Goal: Transaction & Acquisition: Purchase product/service

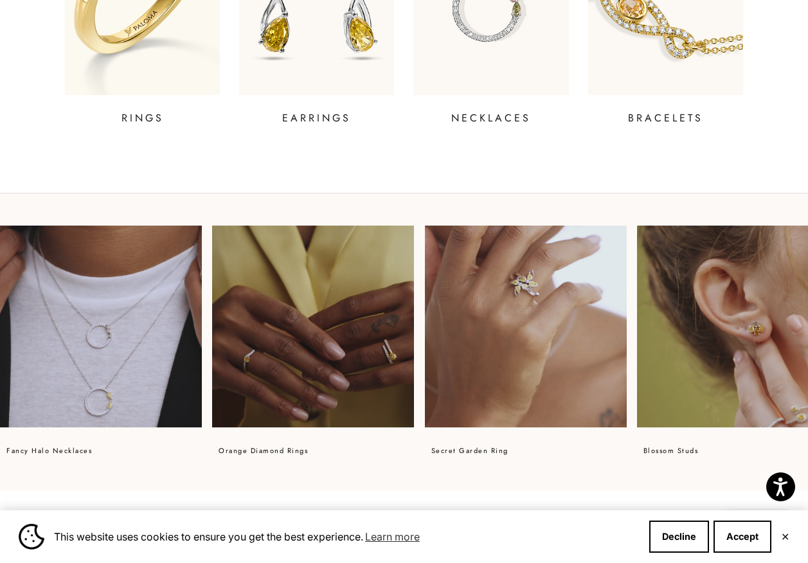
scroll to position [715, 0]
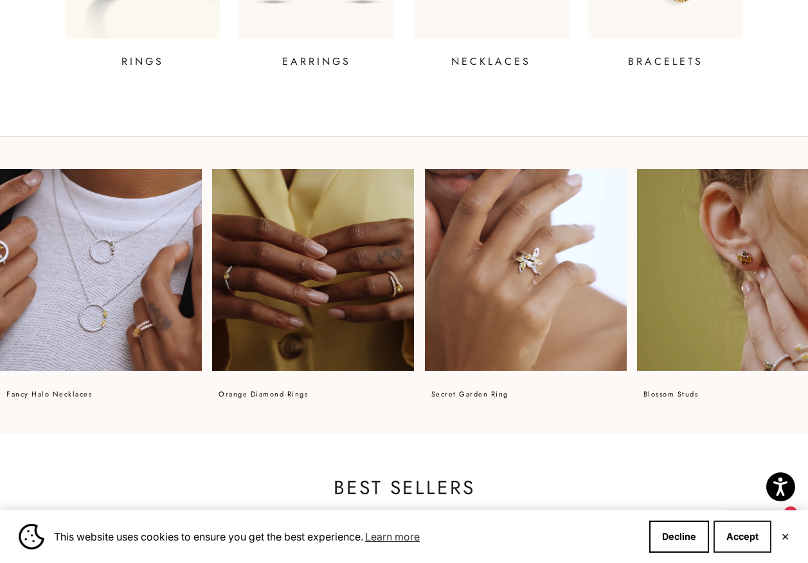
click at [739, 539] on button "Accept" at bounding box center [743, 537] width 58 height 32
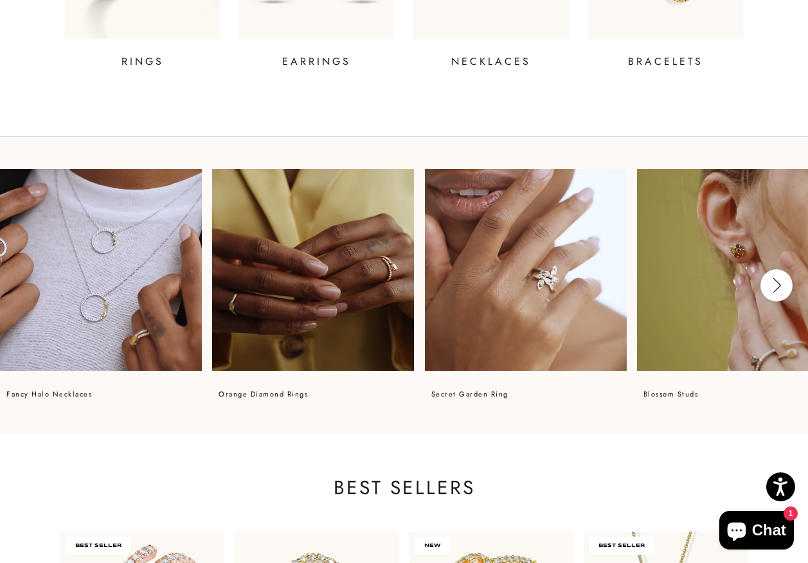
click at [369, 237] on video at bounding box center [313, 270] width 202 height 202
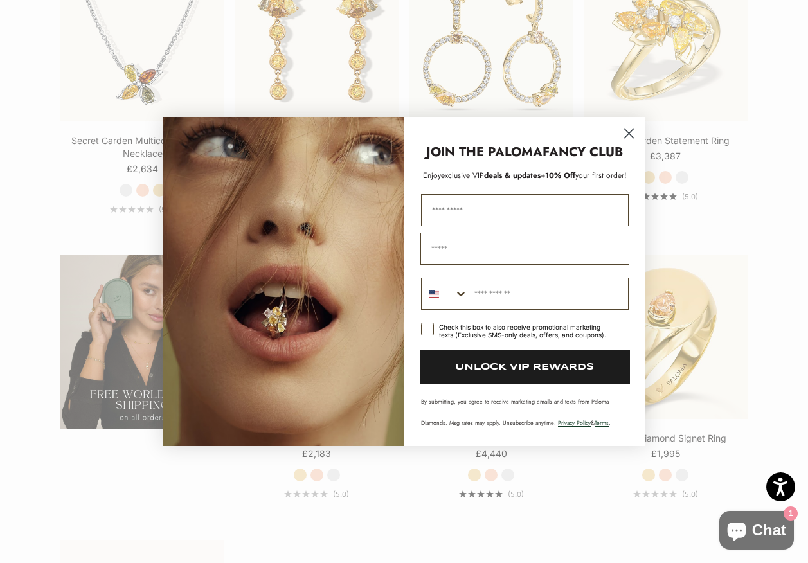
scroll to position [1938, 0]
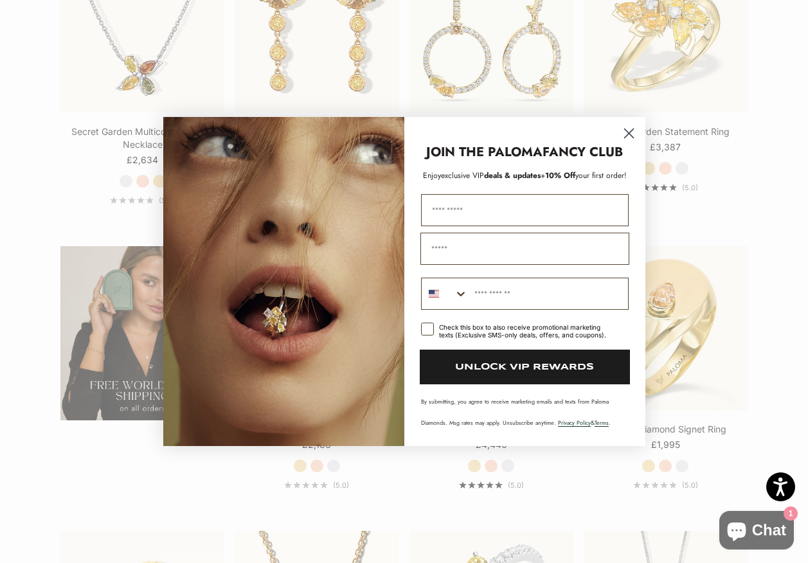
click at [632, 129] on circle "Close dialog" at bounding box center [628, 133] width 21 height 21
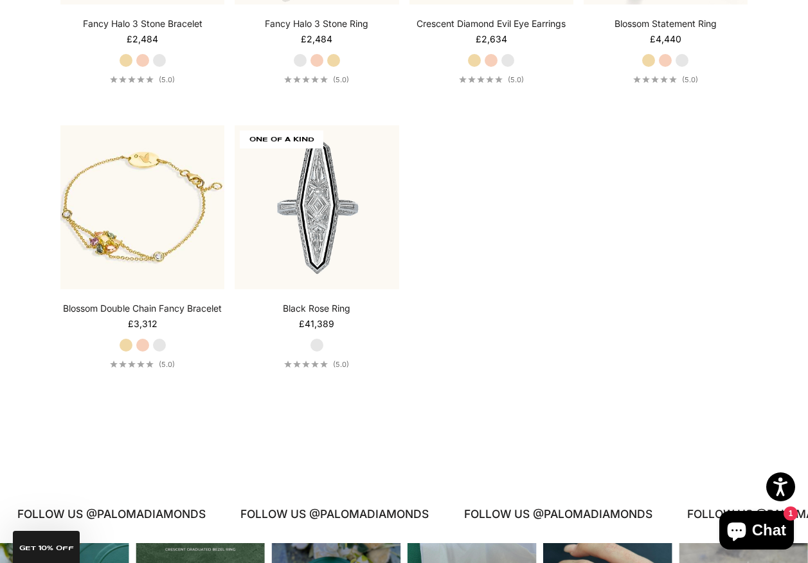
scroll to position [2846, 0]
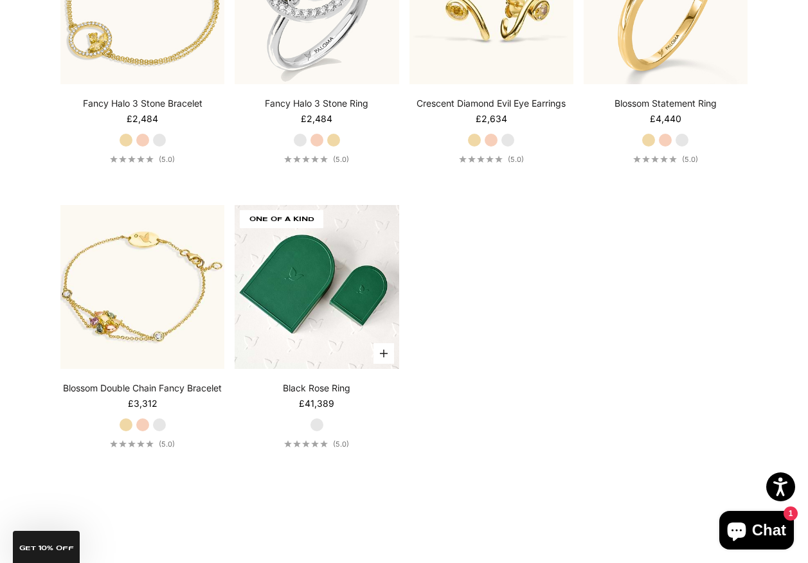
click at [336, 304] on img at bounding box center [317, 287] width 164 height 164
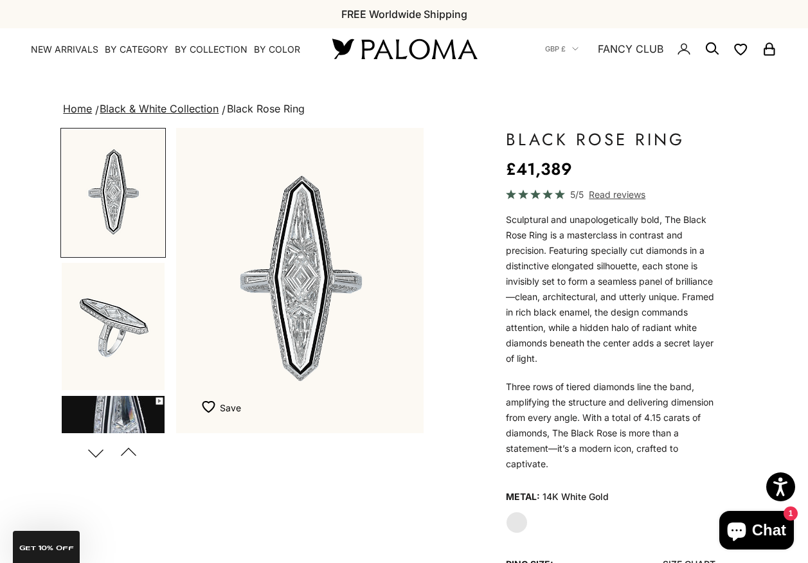
click at [118, 318] on img "Go to item 2" at bounding box center [113, 326] width 103 height 127
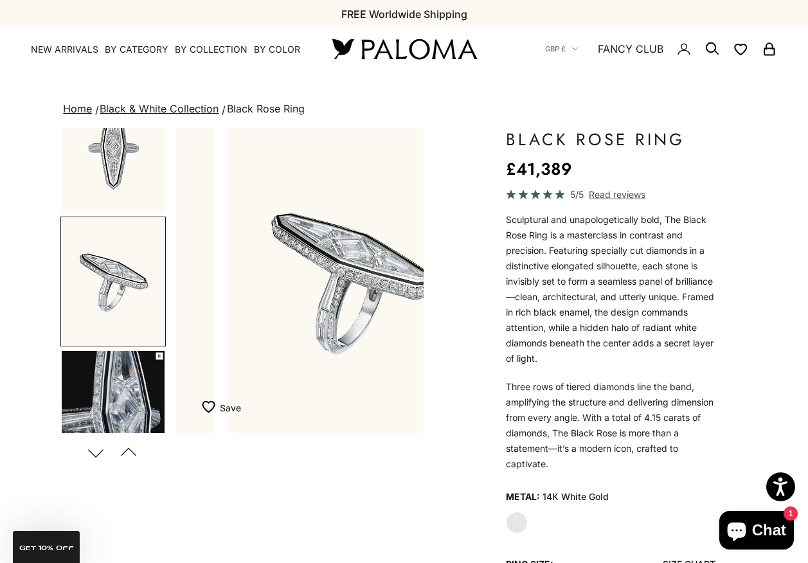
scroll to position [0, 262]
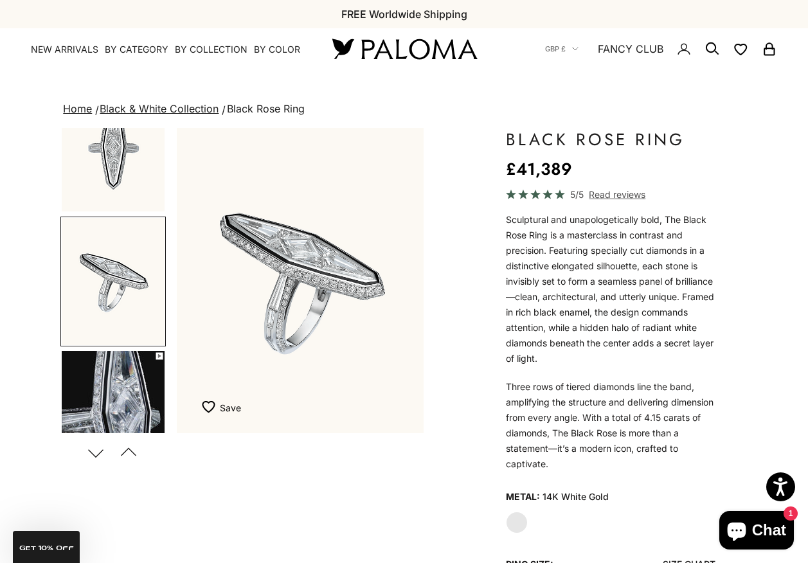
click at [115, 386] on img "Go to item 3" at bounding box center [113, 414] width 103 height 127
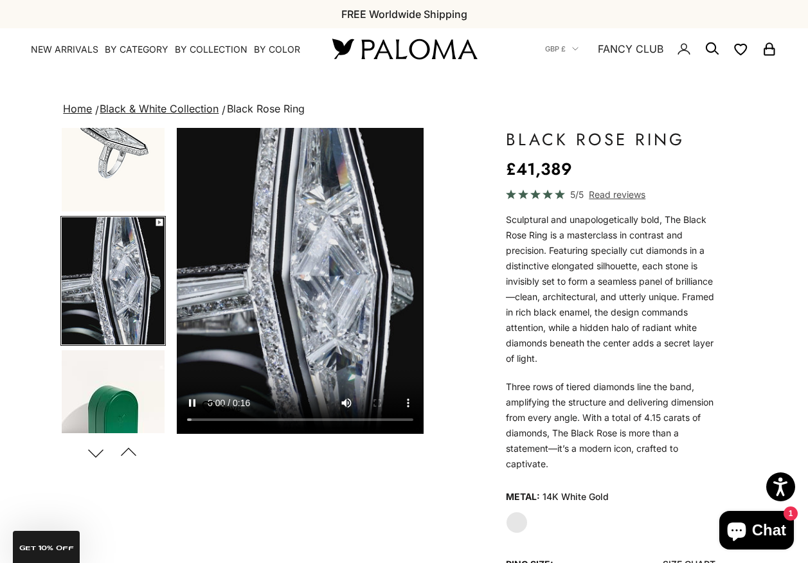
scroll to position [0, 525]
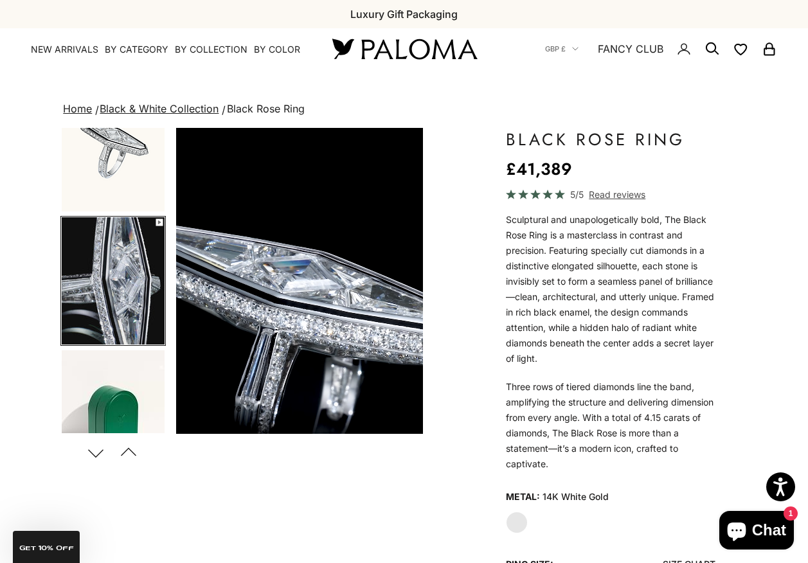
click at [115, 386] on img "Go to item 4" at bounding box center [113, 413] width 103 height 127
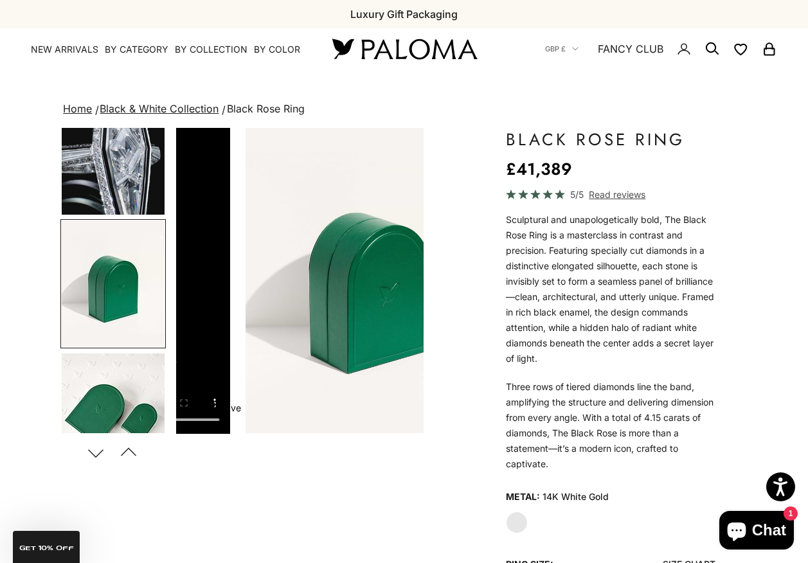
scroll to position [0, 788]
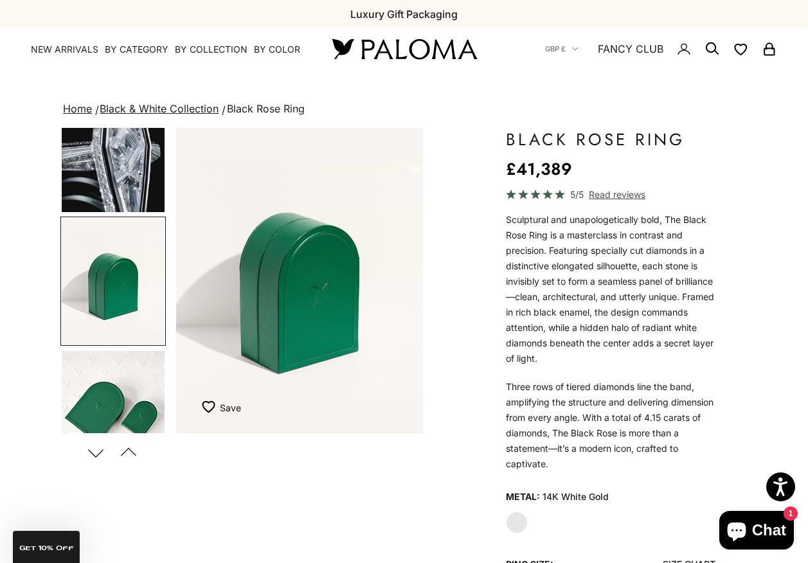
click at [115, 386] on img "Go to item 5" at bounding box center [113, 414] width 103 height 127
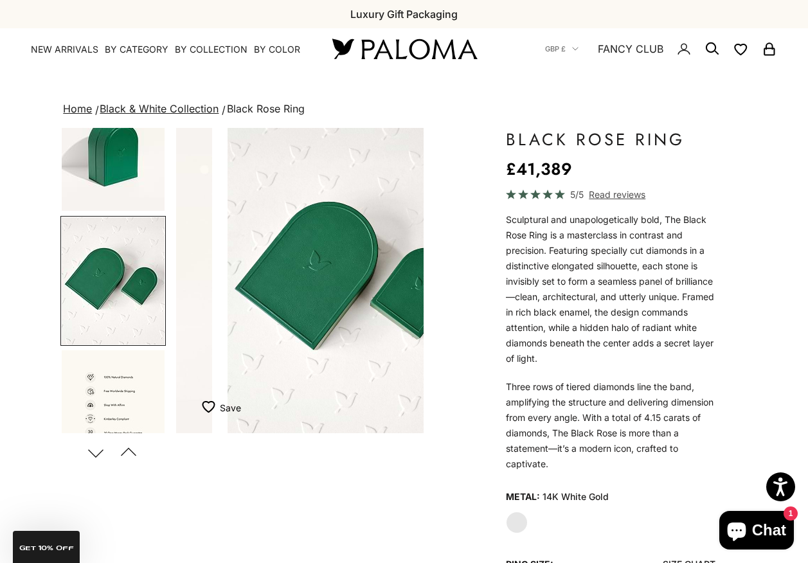
scroll to position [0, 1050]
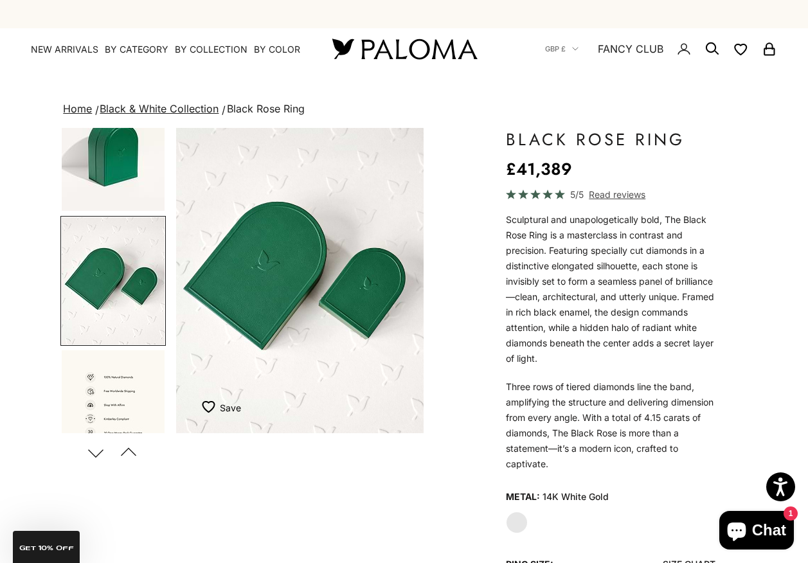
click at [115, 386] on img "Go to item 6" at bounding box center [113, 413] width 103 height 127
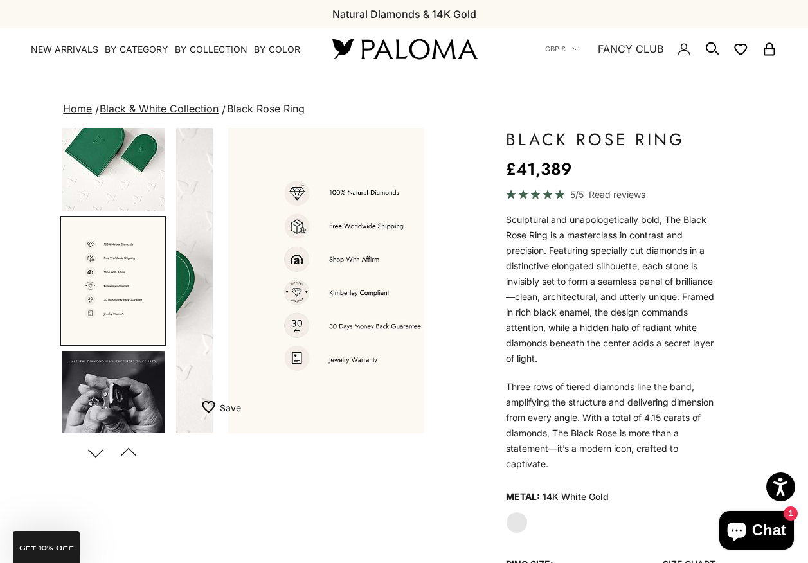
scroll to position [0, 1312]
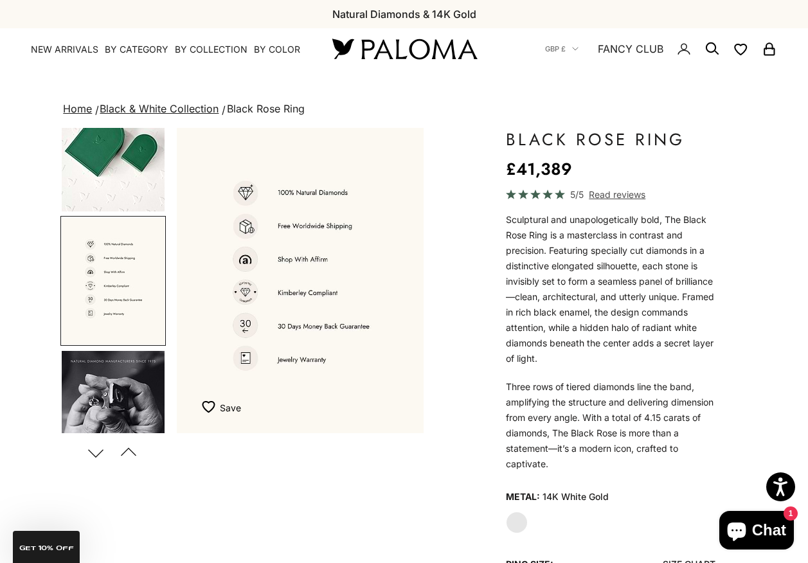
click at [115, 386] on img "Go to item 7" at bounding box center [113, 414] width 103 height 127
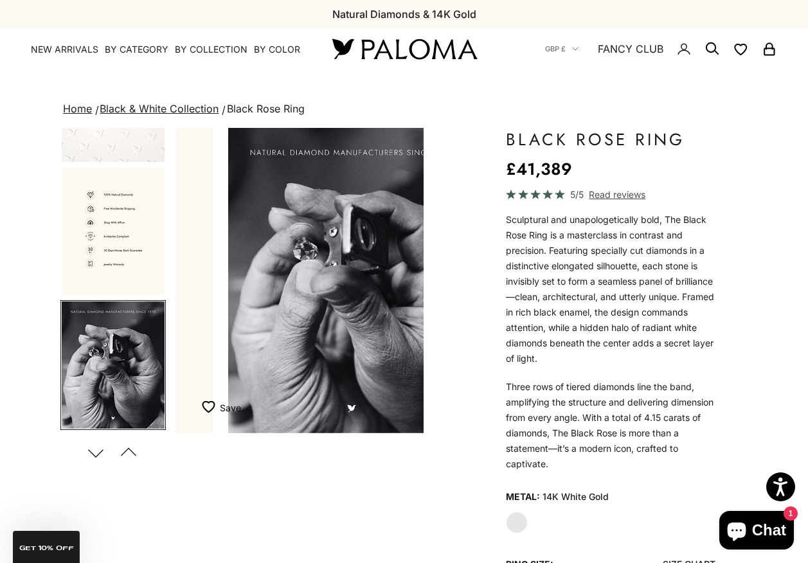
scroll to position [0, 1575]
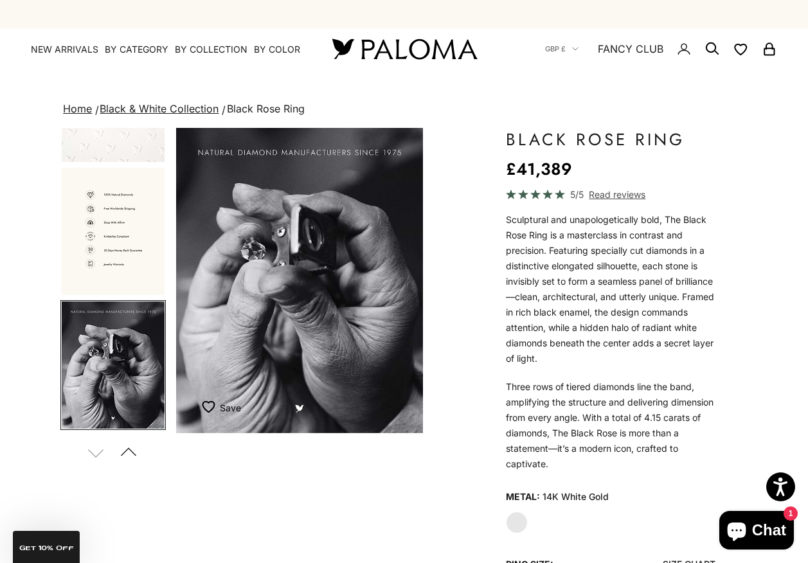
click at [115, 386] on img "Go to item 7" at bounding box center [113, 365] width 103 height 127
click at [602, 201] on span "Read reviews" at bounding box center [617, 194] width 57 height 15
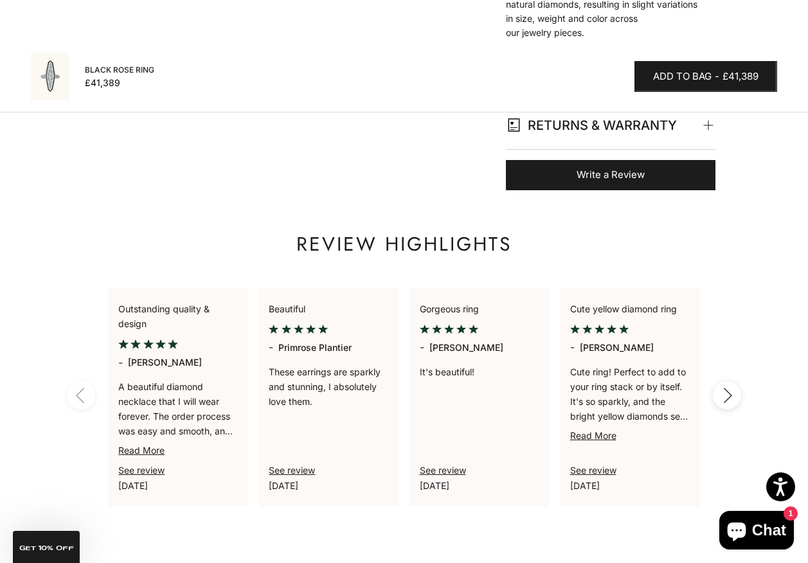
scroll to position [0, 0]
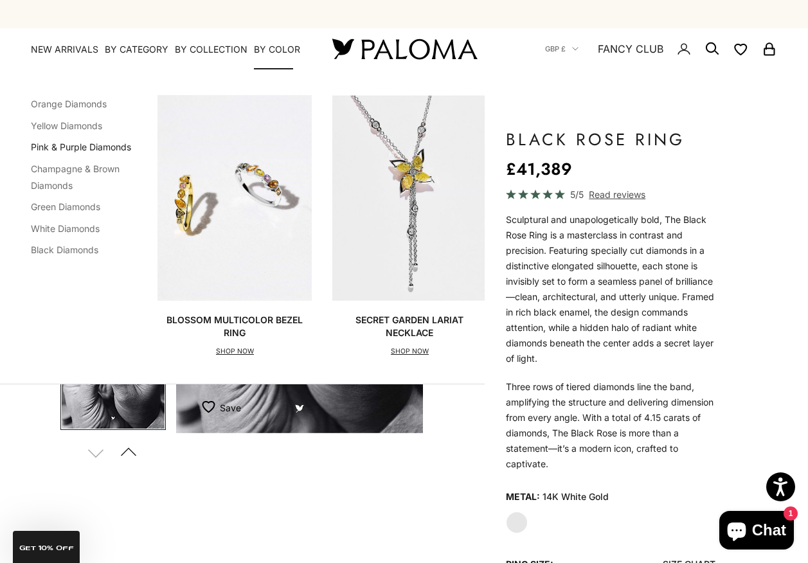
click at [105, 145] on link "Pink & Purple Diamonds" at bounding box center [81, 146] width 100 height 11
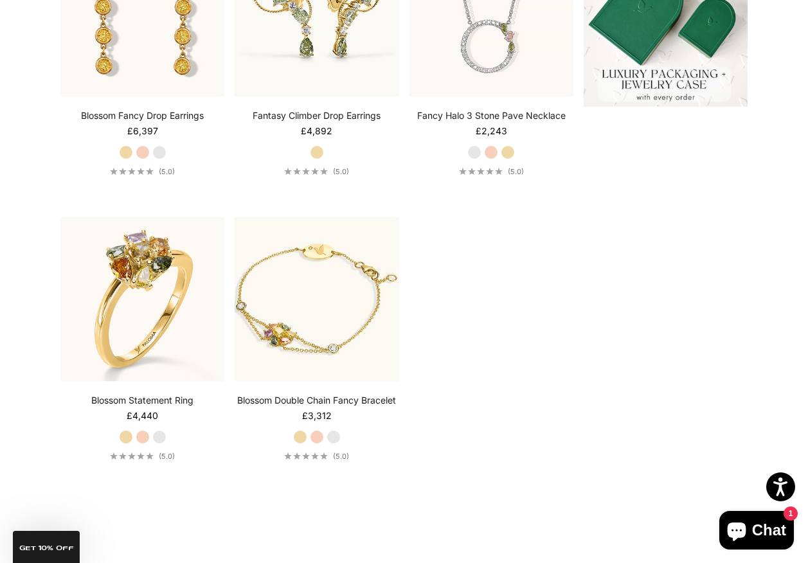
scroll to position [701, 0]
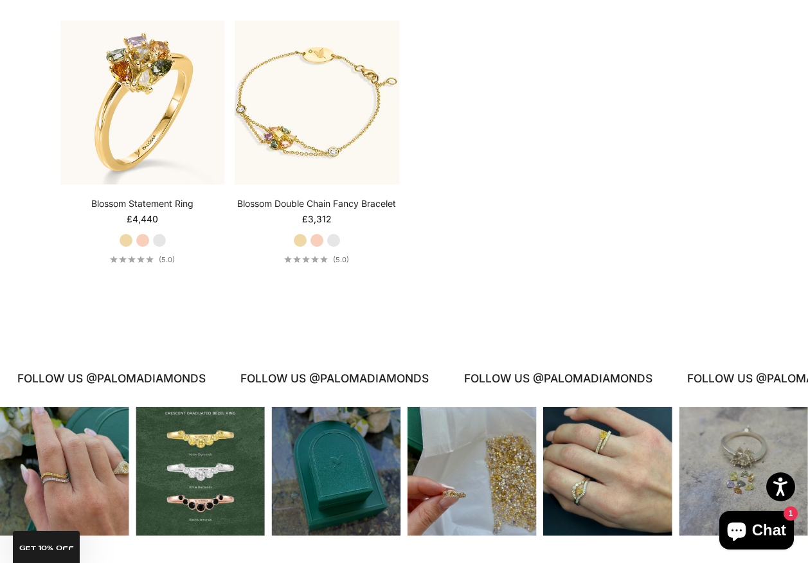
click at [808, 300] on html "Accessibility Screen-Reader Guide, Feedback, and Issue Reporting | New window T…" at bounding box center [404, 196] width 808 height 1795
click at [761, 407] on div "Instagram post opens in a popup" at bounding box center [743, 471] width 129 height 129
click at [0, 0] on div "✕ palomadiamonds Blossom Double Chain Fancy Bracelet SHOP NOW Blossom Fancy Dro…" at bounding box center [0, 0] width 0 height 0
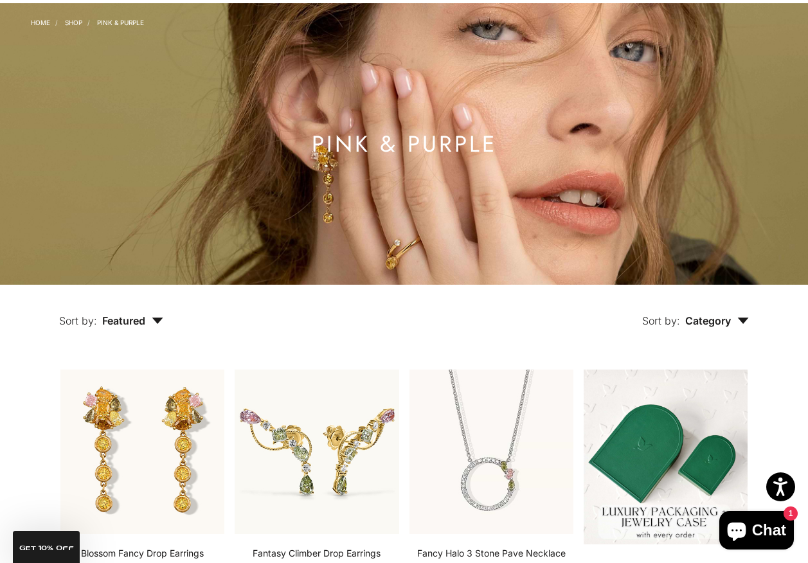
scroll to position [0, 0]
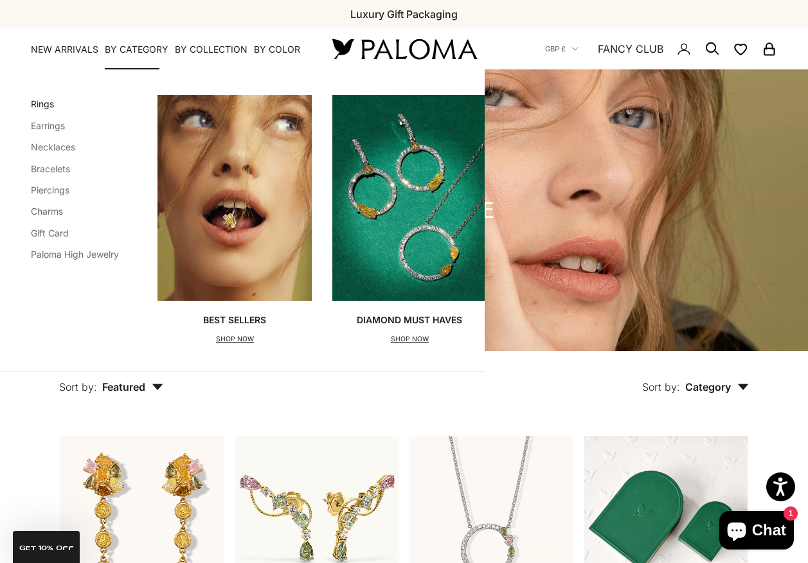
click at [50, 104] on link "Rings" at bounding box center [42, 103] width 23 height 11
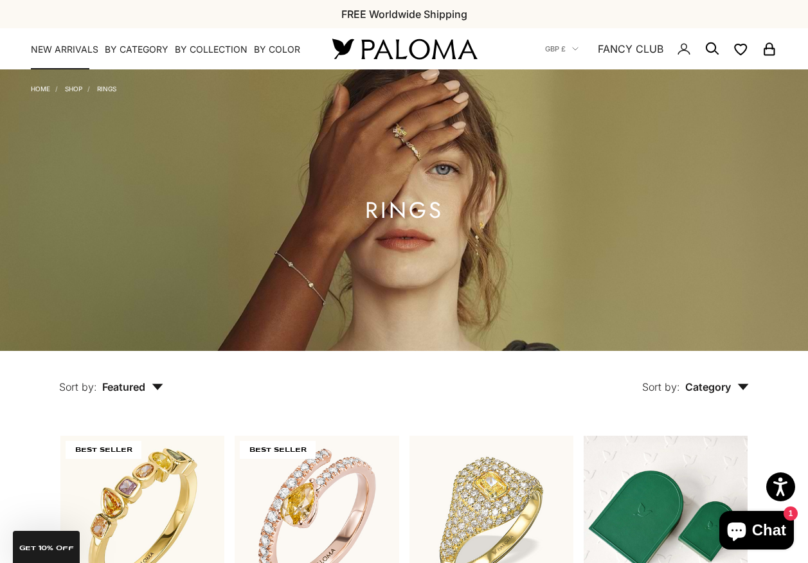
click at [76, 48] on link "NEW ARRIVALS" at bounding box center [65, 49] width 68 height 13
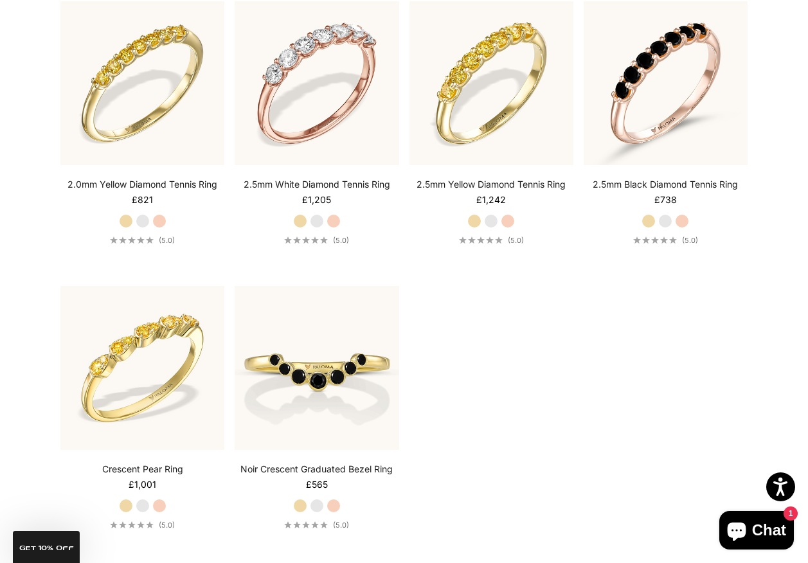
scroll to position [2093, 0]
